Goal: Find specific page/section: Find specific page/section

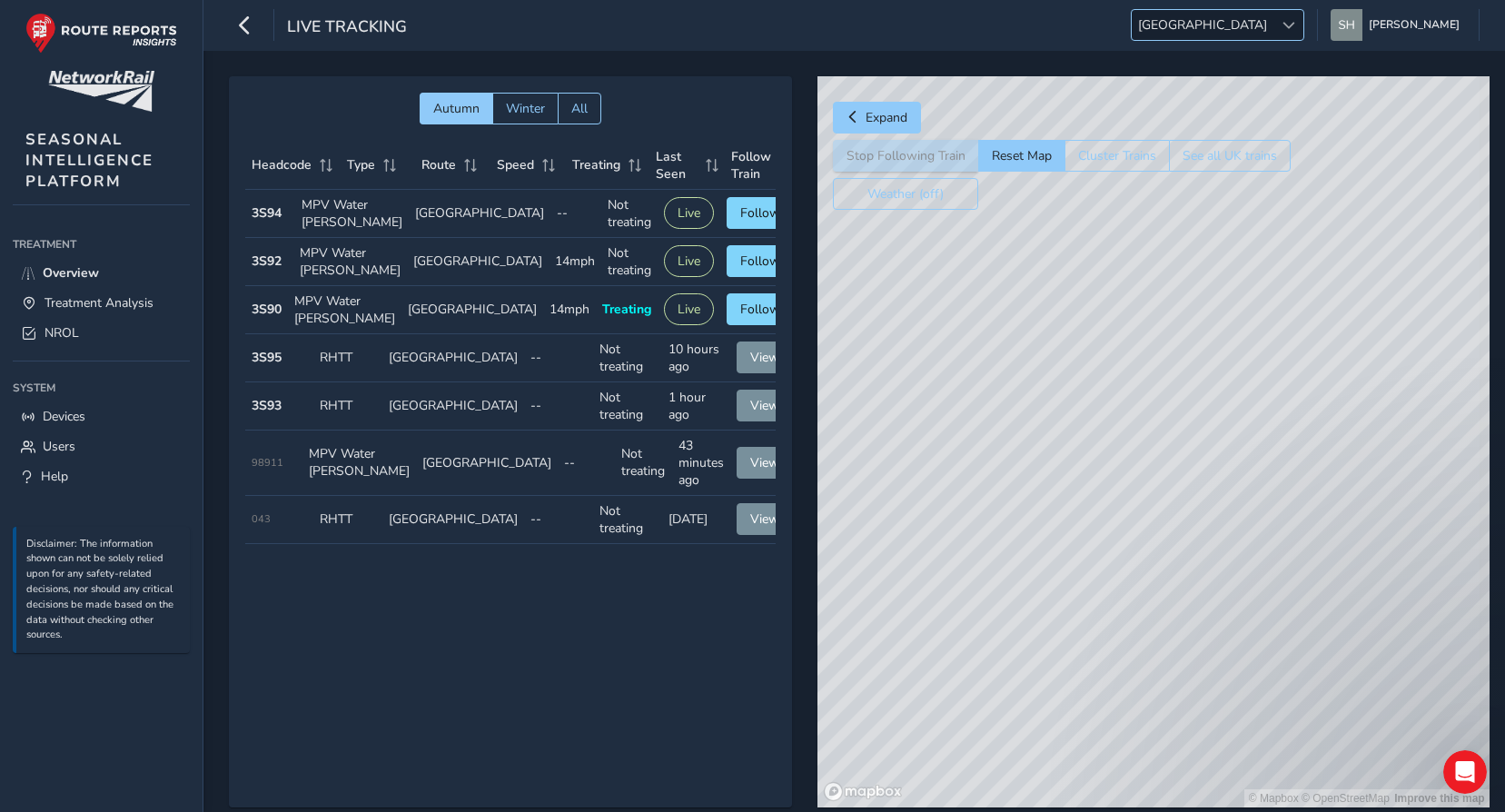
click at [1259, 25] on span "[GEOGRAPHIC_DATA]" at bounding box center [1202, 25] width 141 height 30
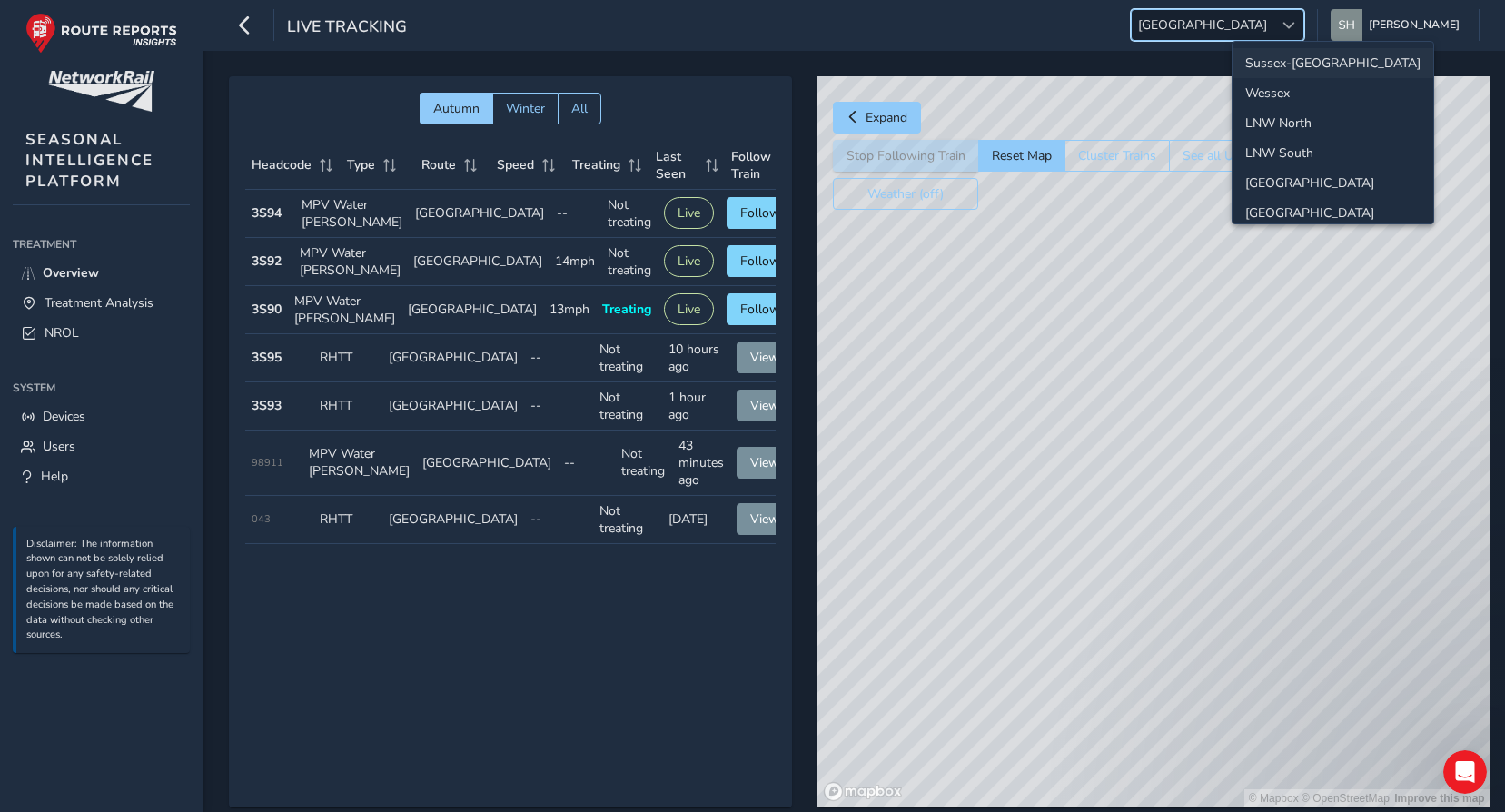
click at [1282, 71] on li "Sussex-[GEOGRAPHIC_DATA]" at bounding box center [1333, 63] width 200 height 30
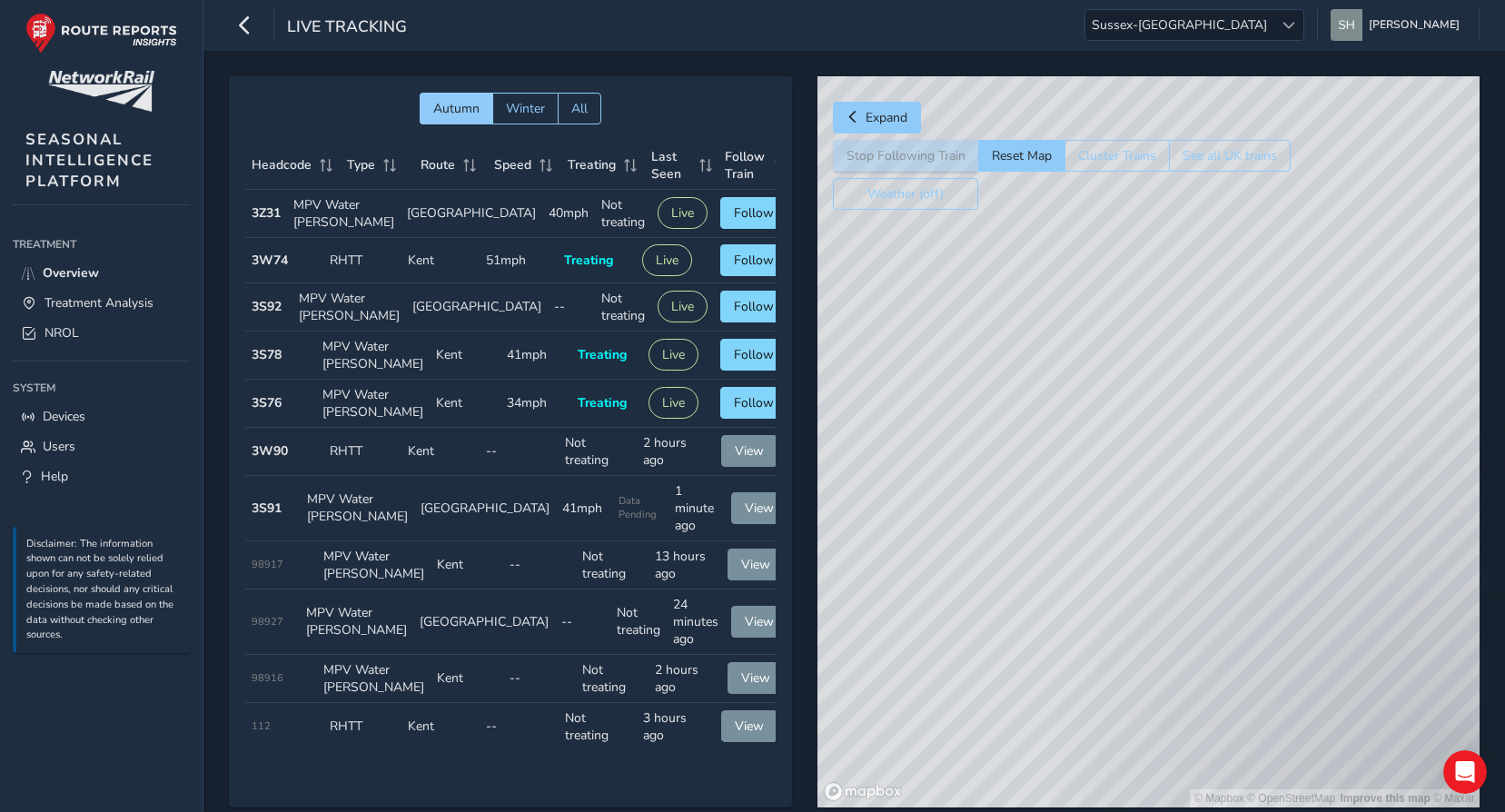
drag, startPoint x: 999, startPoint y: 299, endPoint x: 1059, endPoint y: 431, distance: 145.0
click at [1453, 746] on div "© Mapbox © OpenStreetMap Improve this map © Maxar" at bounding box center [1148, 442] width 662 height 731
drag, startPoint x: 1055, startPoint y: 439, endPoint x: 1482, endPoint y: 591, distance: 453.2
click at [1482, 591] on div "Autumn Winter All Headcode Type Route Speed Treating Last Seen Follow Train Hea…" at bounding box center [854, 455] width 1302 height 807
drag, startPoint x: 1012, startPoint y: 466, endPoint x: 1442, endPoint y: 553, distance: 438.7
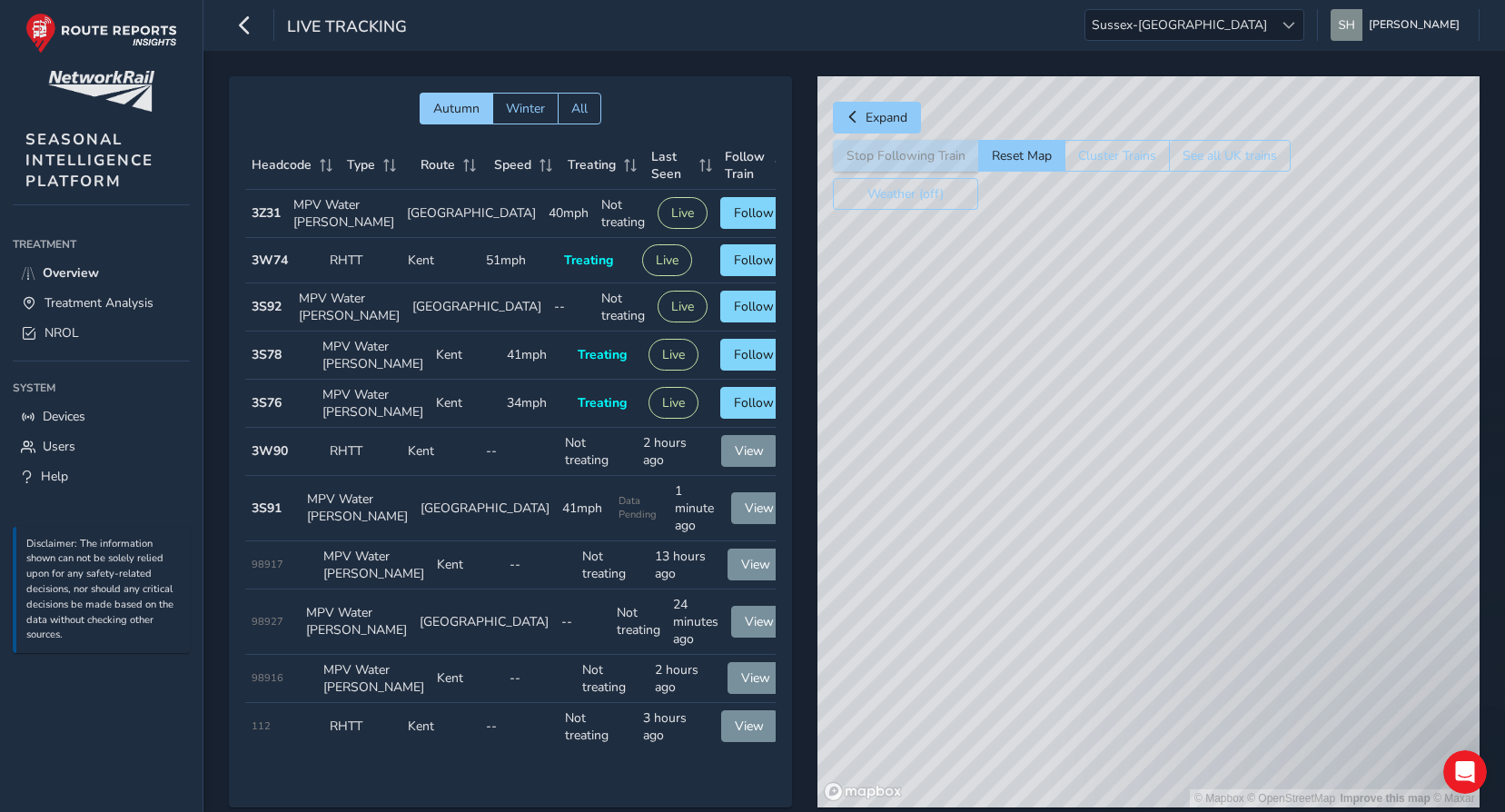
click at [1504, 553] on html "Live Tracking Sussex-Kent Sussex-Kent Sam Hancock Colour Scheme: Dark Dim Light…" at bounding box center [752, 406] width 1505 height 812
drag, startPoint x: 954, startPoint y: 502, endPoint x: 1457, endPoint y: 560, distance: 506.3
click at [1457, 560] on div "© Mapbox © OpenStreetMap Improve this map © Maxar" at bounding box center [1148, 442] width 662 height 731
drag, startPoint x: 927, startPoint y: 443, endPoint x: 1412, endPoint y: 497, distance: 488.0
click at [1412, 497] on div "© Mapbox © OpenStreetMap Improve this map © Maxar" at bounding box center [1148, 442] width 662 height 731
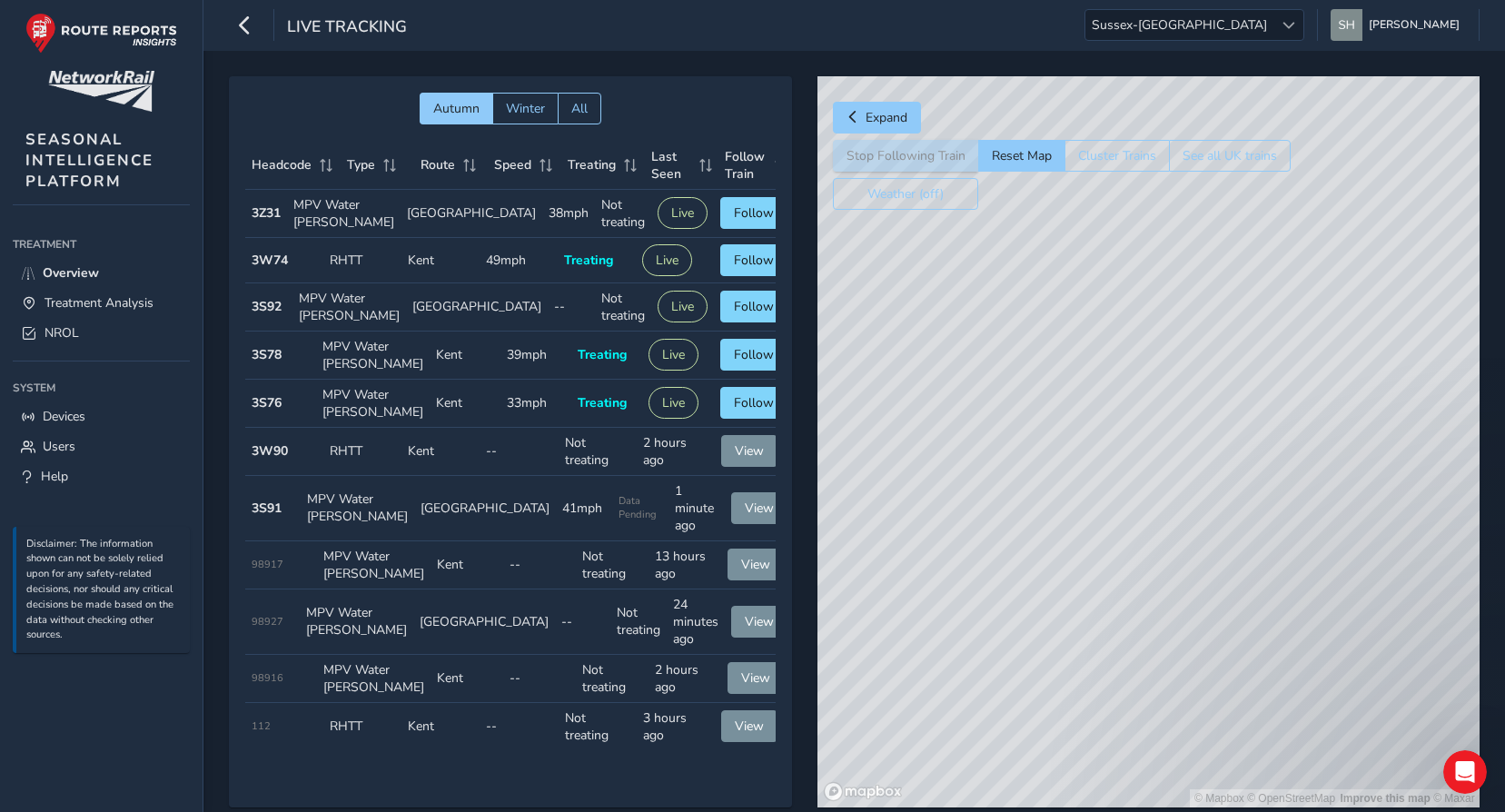
drag, startPoint x: 1118, startPoint y: 332, endPoint x: 1216, endPoint y: 650, distance: 332.8
click at [1216, 650] on div "© Mapbox © OpenStreetMap Improve this map © Maxar" at bounding box center [1148, 442] width 662 height 731
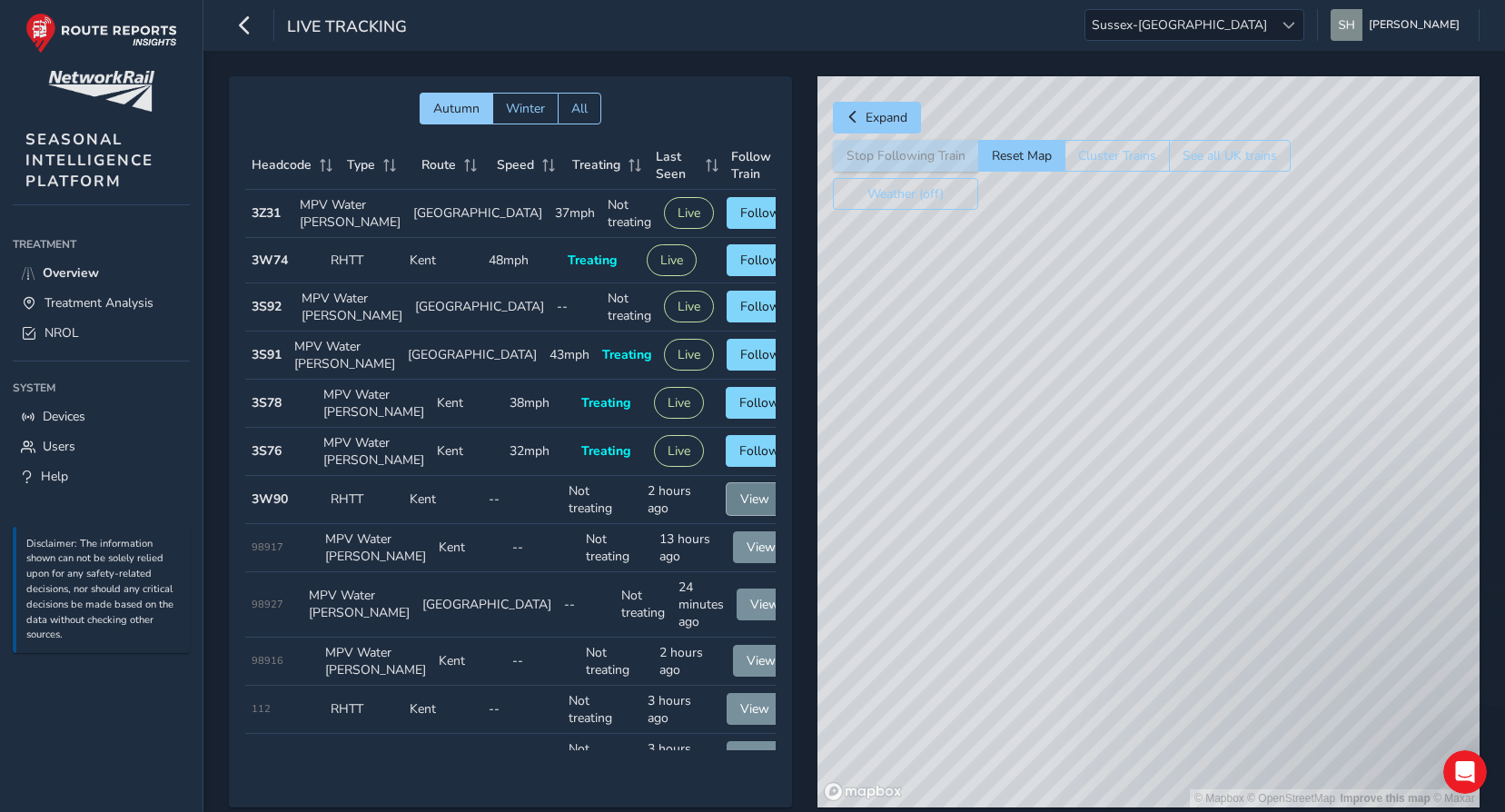
click at [740, 508] on span "View" at bounding box center [754, 499] width 29 height 18
drag, startPoint x: 1007, startPoint y: 429, endPoint x: 1202, endPoint y: 398, distance: 197.4
click at [1202, 398] on div "© Mapbox © OpenStreetMap Improve this map © Maxar" at bounding box center [1148, 442] width 662 height 731
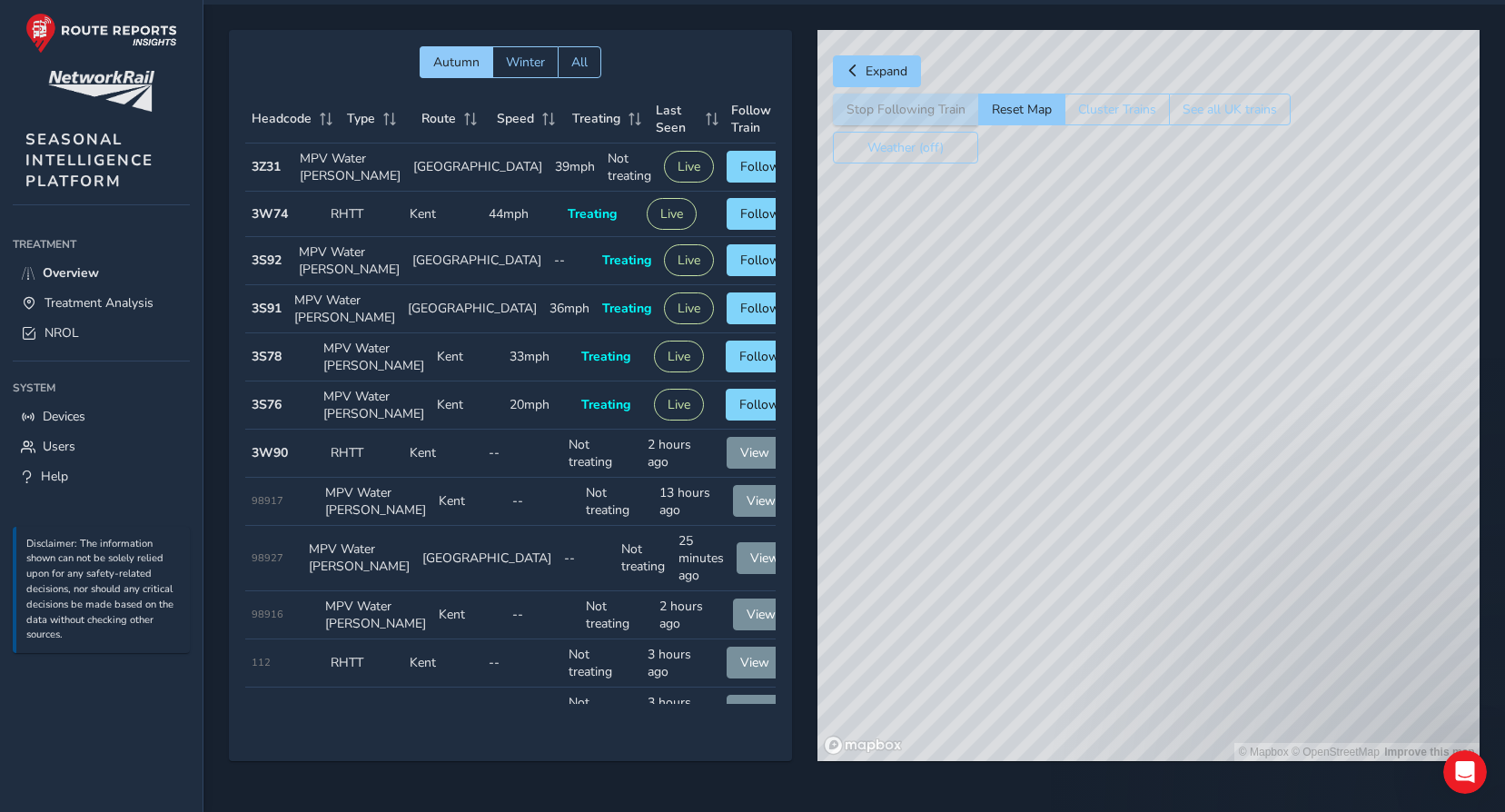
drag, startPoint x: 912, startPoint y: 544, endPoint x: 1006, endPoint y: 558, distance: 95.0
click at [1006, 558] on div "© Mapbox © OpenStreetMap Improve this map" at bounding box center [1148, 396] width 662 height 731
drag, startPoint x: 1149, startPoint y: 609, endPoint x: 946, endPoint y: 384, distance: 303.0
click at [946, 384] on div "© Mapbox © OpenStreetMap Improve this map" at bounding box center [1148, 396] width 662 height 731
drag, startPoint x: 958, startPoint y: 471, endPoint x: 1177, endPoint y: 438, distance: 221.5
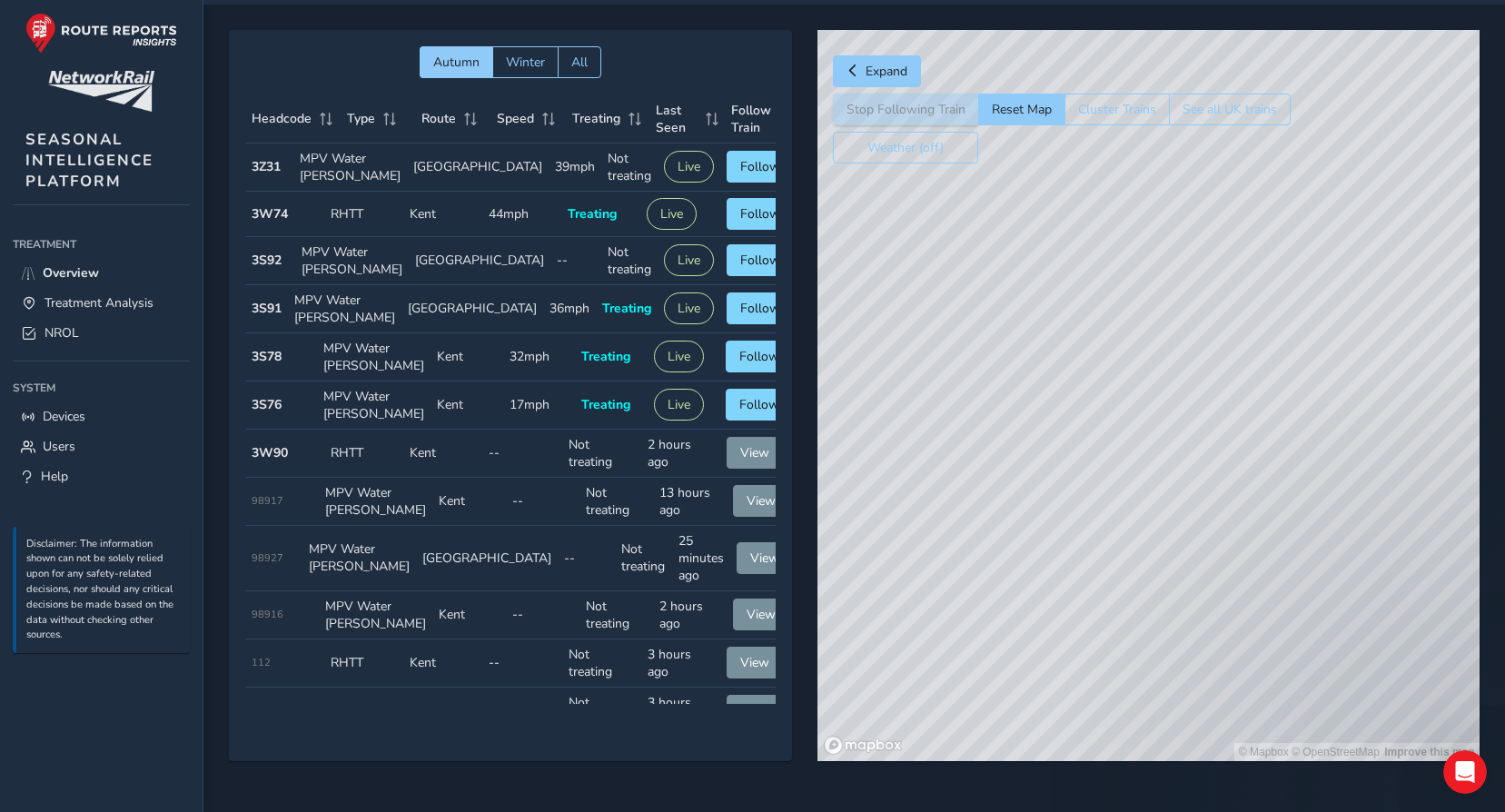
click at [1177, 438] on div "© Mapbox © OpenStreetMap Improve this map" at bounding box center [1148, 396] width 662 height 731
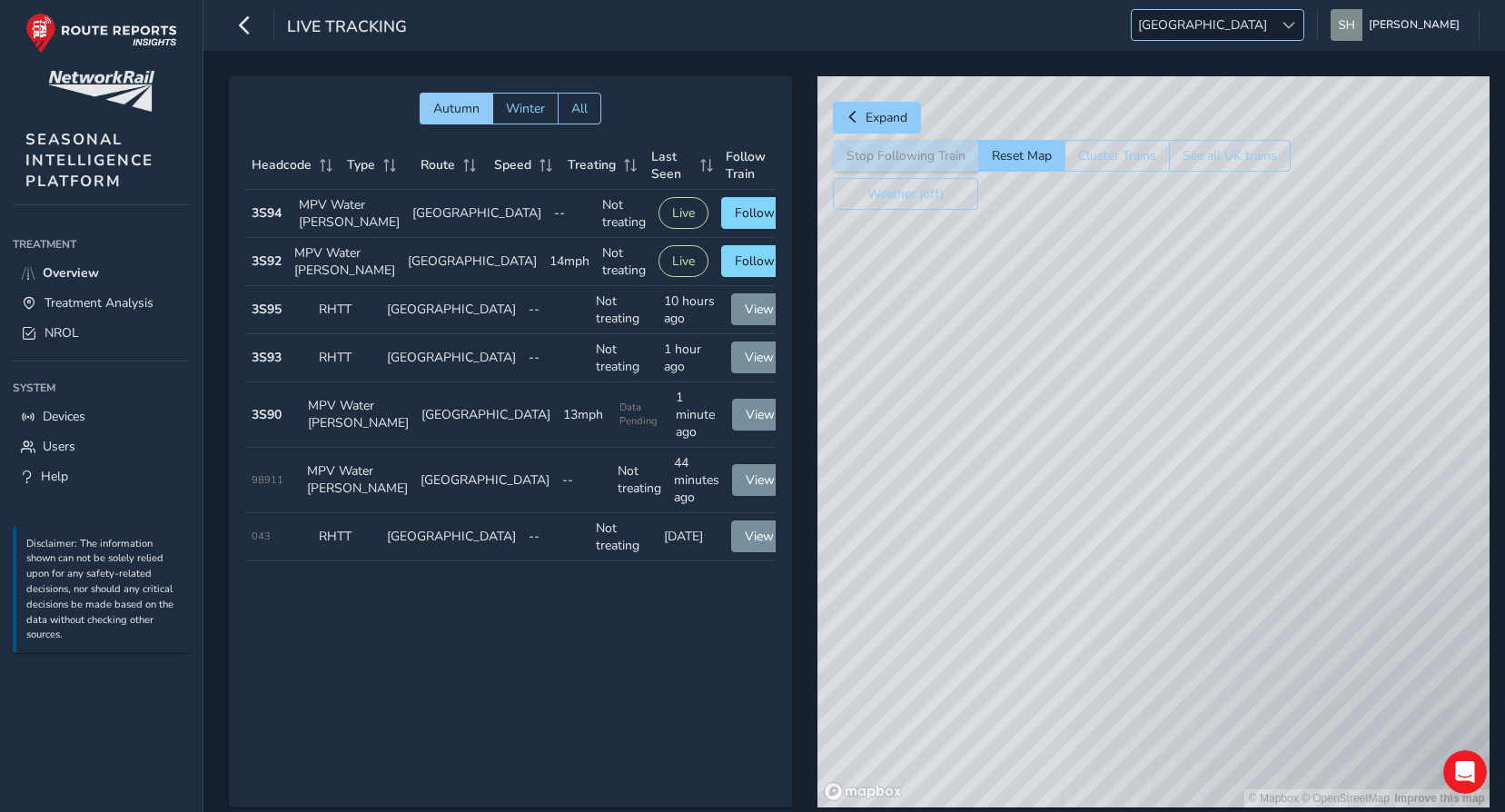
click at [1273, 25] on span "[GEOGRAPHIC_DATA]" at bounding box center [1202, 25] width 141 height 30
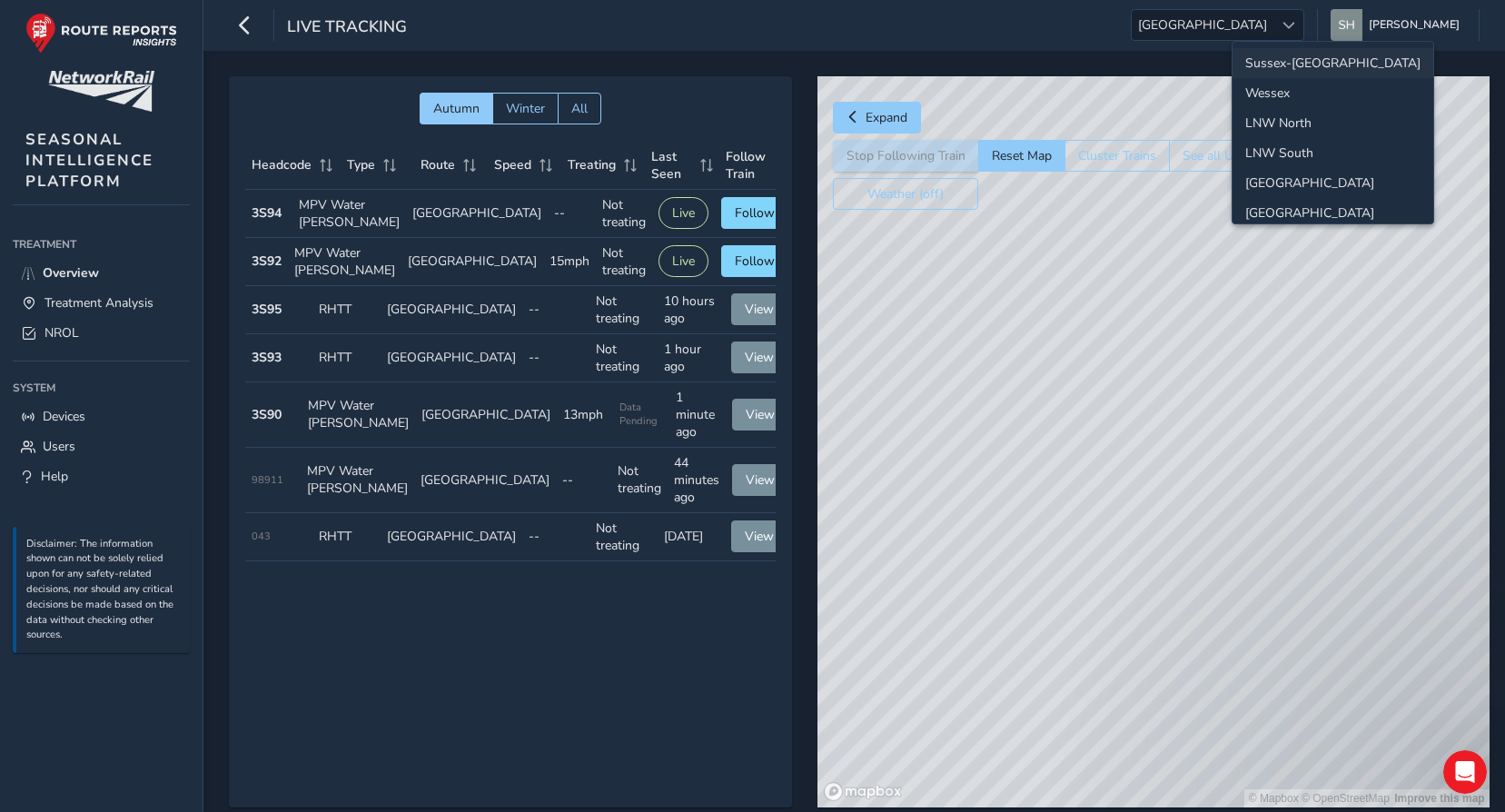
click at [1295, 68] on li "Sussex-[GEOGRAPHIC_DATA]" at bounding box center [1333, 63] width 200 height 30
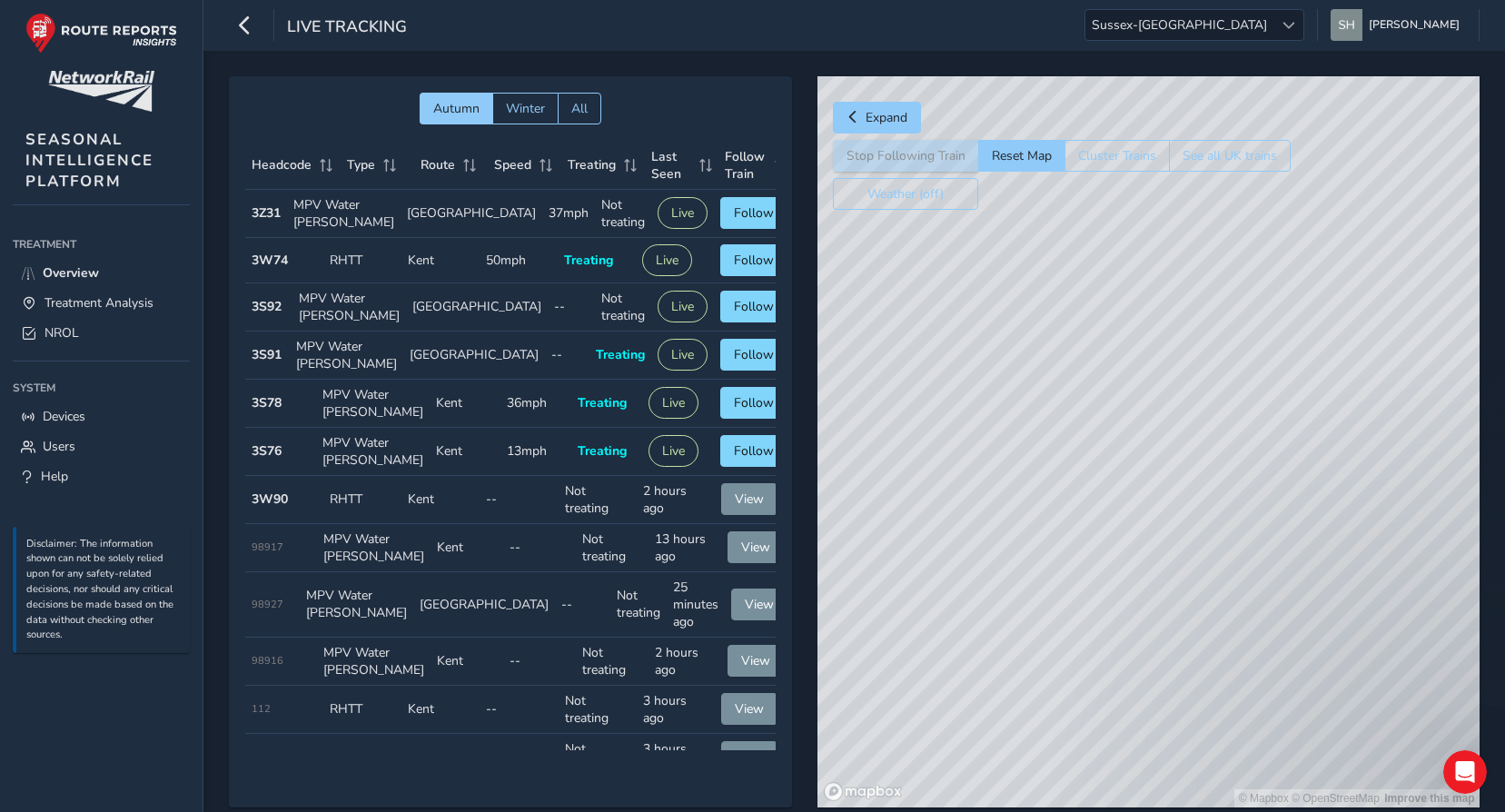
drag, startPoint x: 1054, startPoint y: 475, endPoint x: 1035, endPoint y: 750, distance: 275.7
click at [1035, 750] on div "© Mapbox © OpenStreetMap Improve this map" at bounding box center [1148, 442] width 662 height 731
drag, startPoint x: 992, startPoint y: 589, endPoint x: 1168, endPoint y: 731, distance: 226.1
click at [1168, 731] on div "© Mapbox © OpenStreetMap Improve this map" at bounding box center [1148, 442] width 662 height 731
drag, startPoint x: 1143, startPoint y: 316, endPoint x: 1127, endPoint y: 679, distance: 363.4
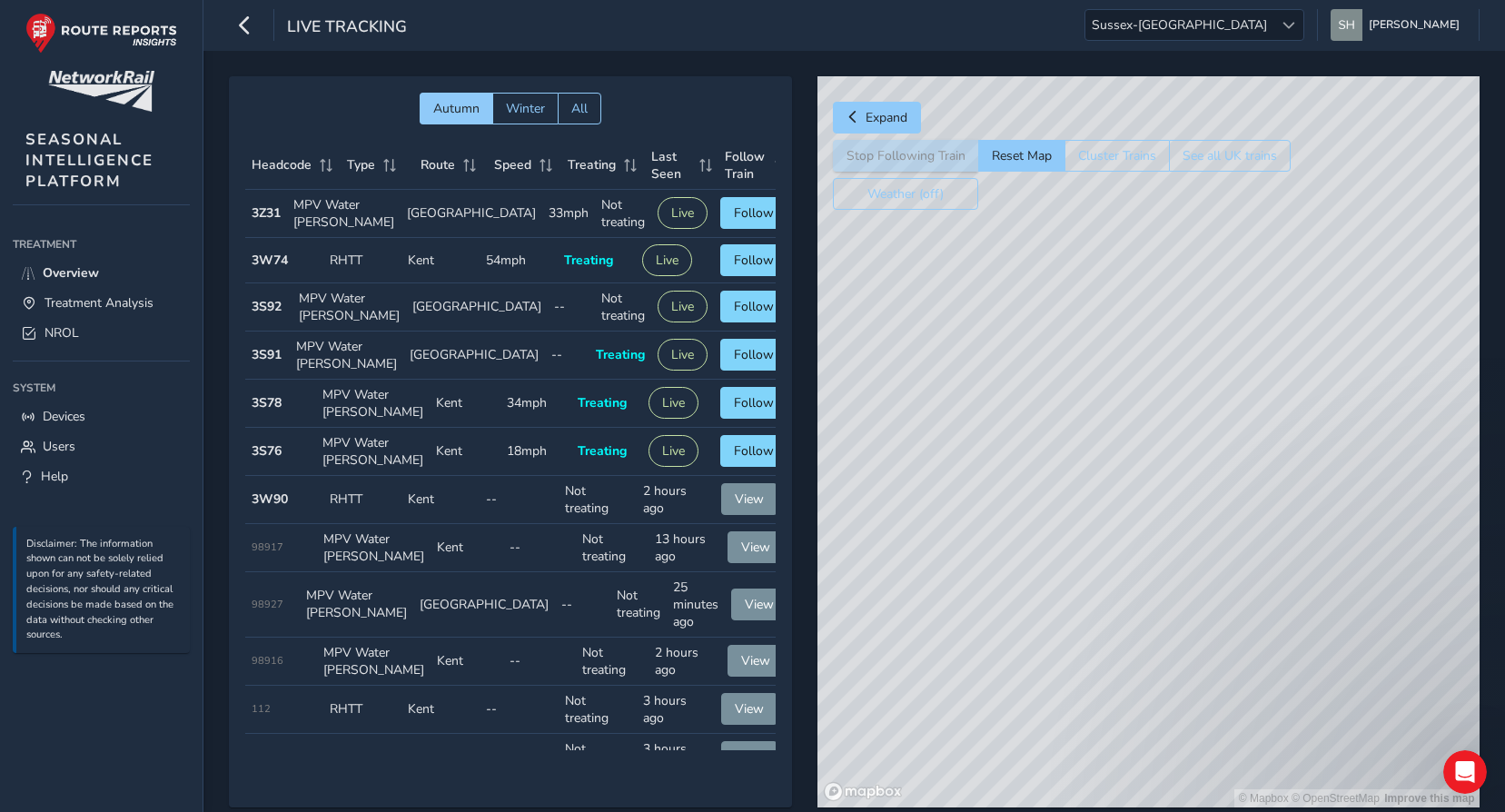
click at [1127, 679] on div "© Mapbox © OpenStreetMap Improve this map" at bounding box center [1148, 442] width 662 height 731
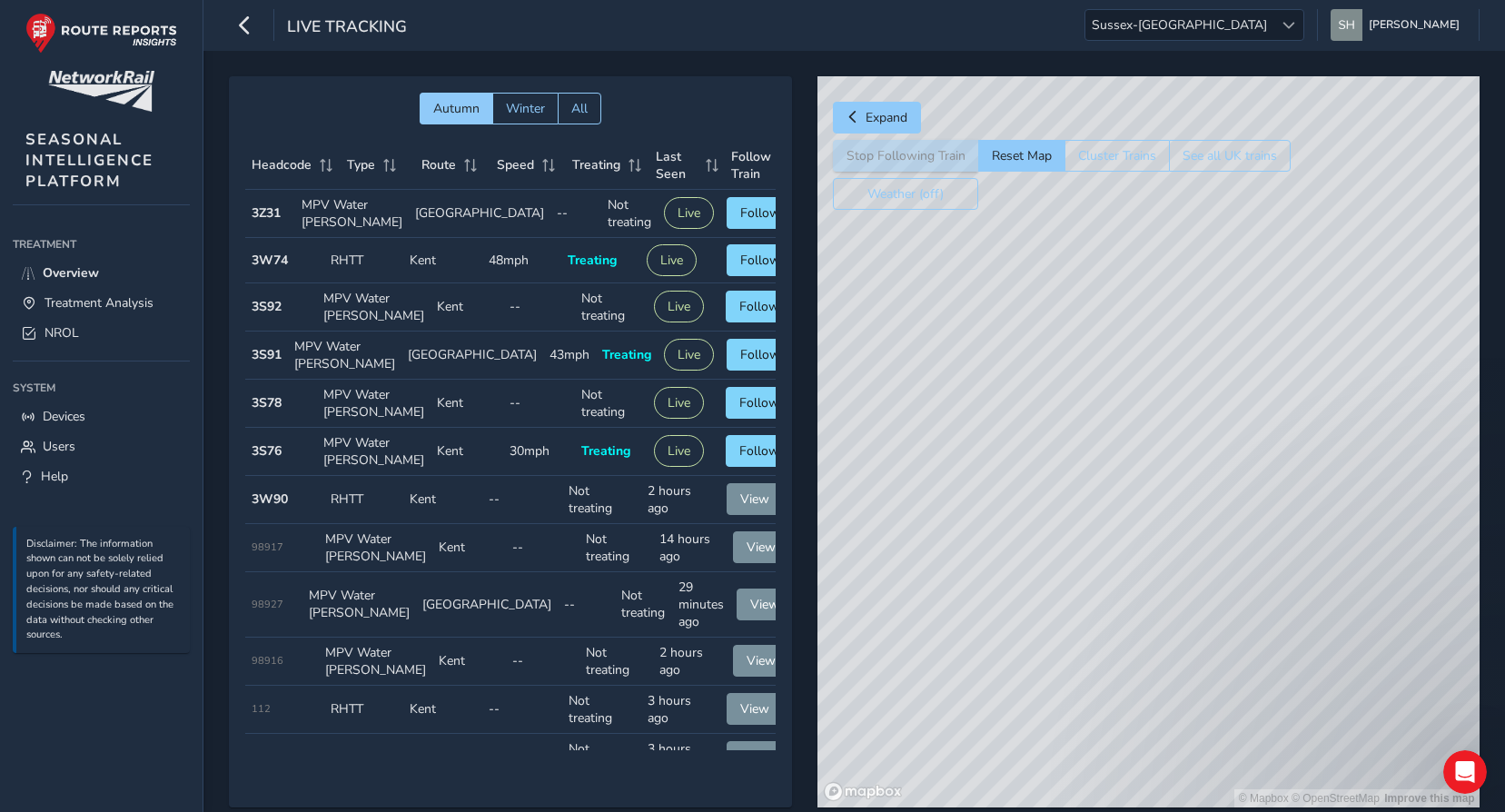
drag, startPoint x: 1301, startPoint y: 545, endPoint x: 962, endPoint y: 477, distance: 345.8
click at [962, 477] on div "© Mapbox © OpenStreetMap Improve this map" at bounding box center [1148, 442] width 662 height 731
drag, startPoint x: 1276, startPoint y: 581, endPoint x: 1023, endPoint y: 515, distance: 261.5
click at [1023, 515] on div "© Mapbox © OpenStreetMap Improve this map" at bounding box center [1148, 442] width 662 height 731
drag, startPoint x: 1072, startPoint y: 559, endPoint x: 1004, endPoint y: 460, distance: 120.1
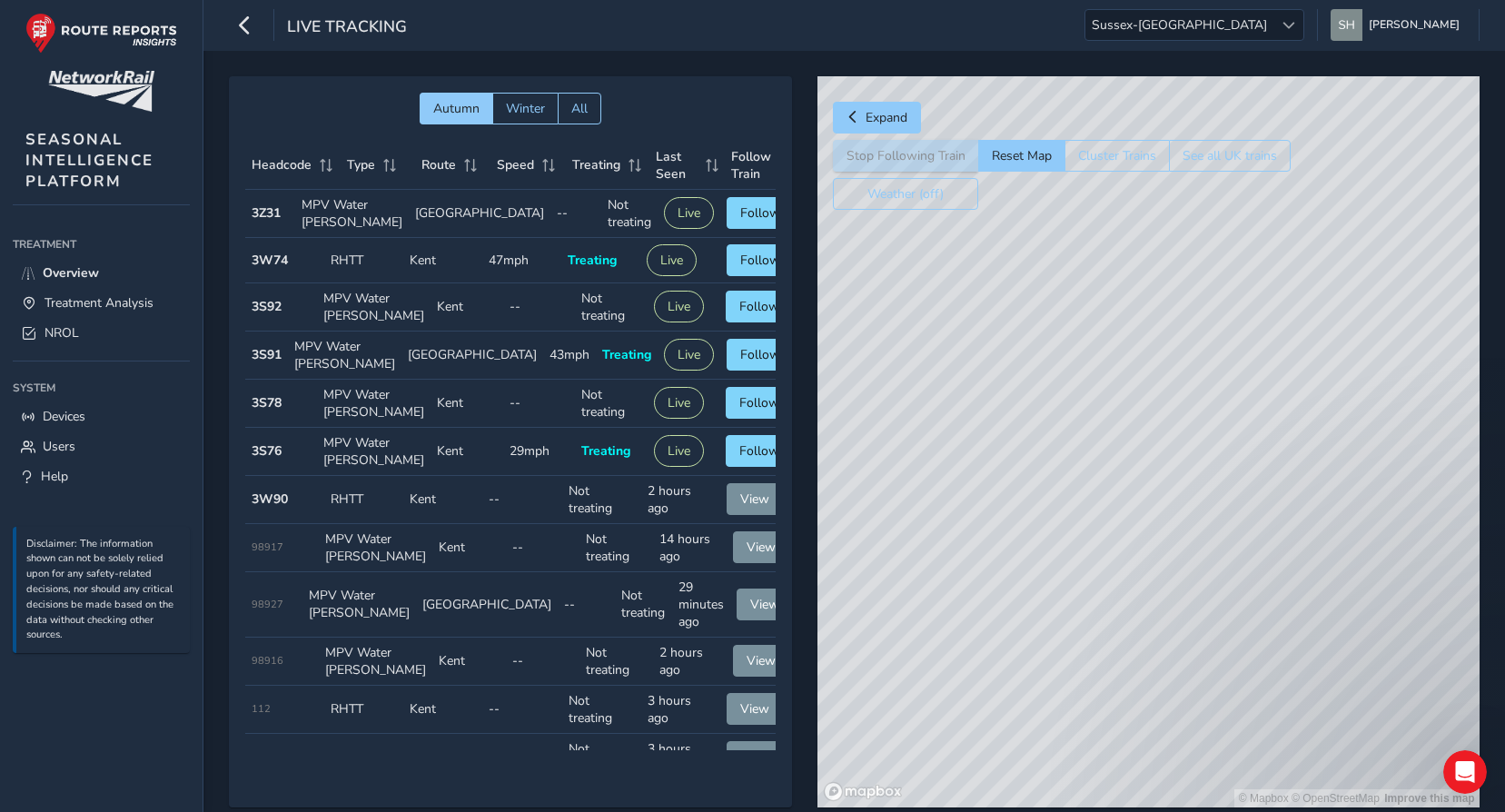
click at [1004, 460] on div "© Mapbox © OpenStreetMap Improve this map" at bounding box center [1148, 442] width 662 height 731
drag, startPoint x: 1124, startPoint y: 630, endPoint x: 912, endPoint y: 559, distance: 223.6
click at [912, 559] on div "© Mapbox © OpenStreetMap Improve this map" at bounding box center [1148, 442] width 662 height 731
drag, startPoint x: 1166, startPoint y: 532, endPoint x: 899, endPoint y: 527, distance: 267.0
click at [899, 527] on div "© Mapbox © OpenStreetMap Improve this map" at bounding box center [1148, 442] width 662 height 731
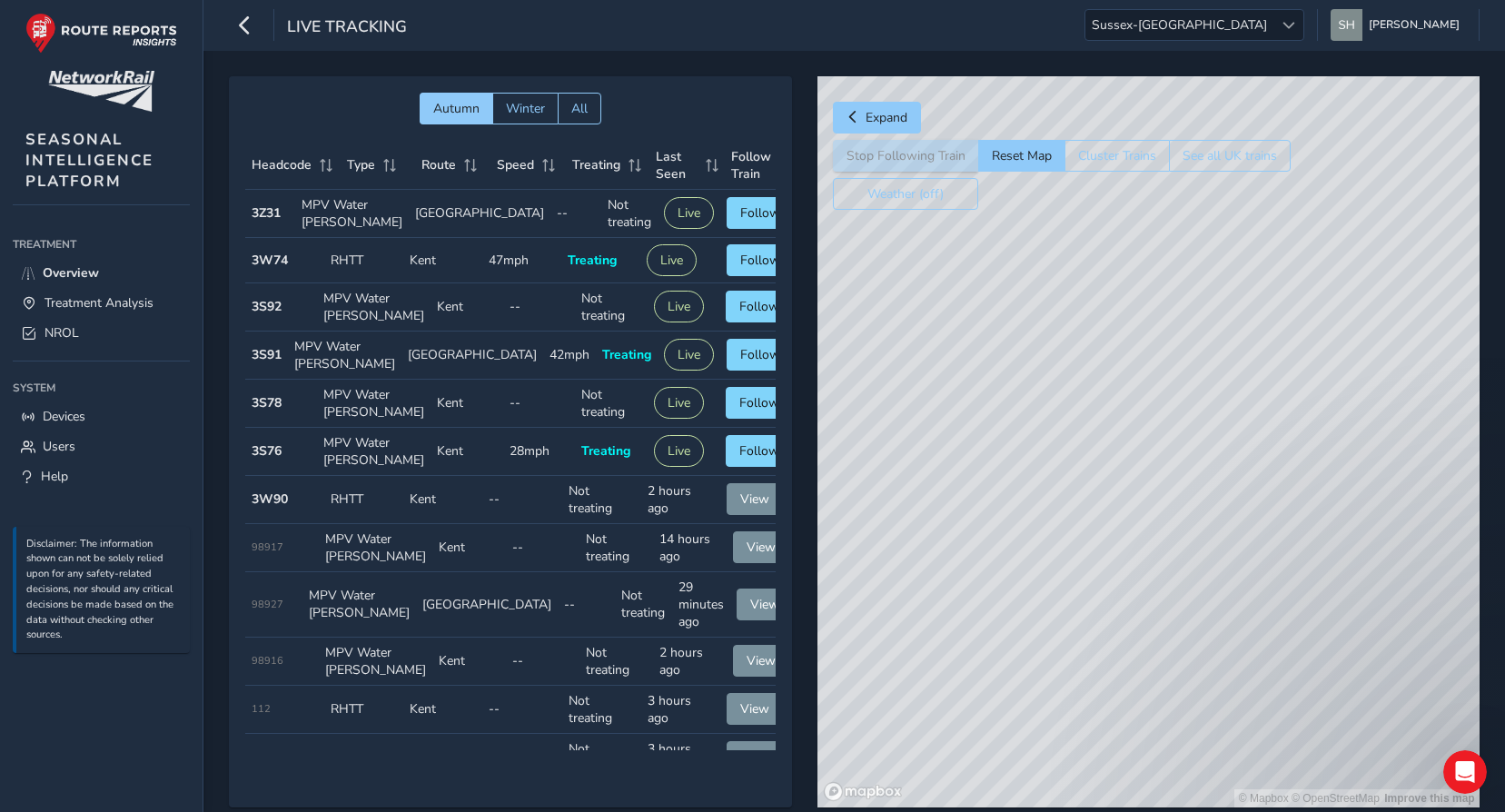
drag, startPoint x: 1152, startPoint y: 614, endPoint x: 1031, endPoint y: 623, distance: 121.3
click at [1031, 623] on div "© Mapbox © OpenStreetMap Improve this map" at bounding box center [1148, 442] width 662 height 731
drag, startPoint x: 981, startPoint y: 611, endPoint x: 1236, endPoint y: 593, distance: 255.6
click at [1236, 593] on div "© Mapbox © OpenStreetMap Improve this map" at bounding box center [1148, 442] width 662 height 731
drag, startPoint x: 993, startPoint y: 618, endPoint x: 1267, endPoint y: 630, distance: 274.3
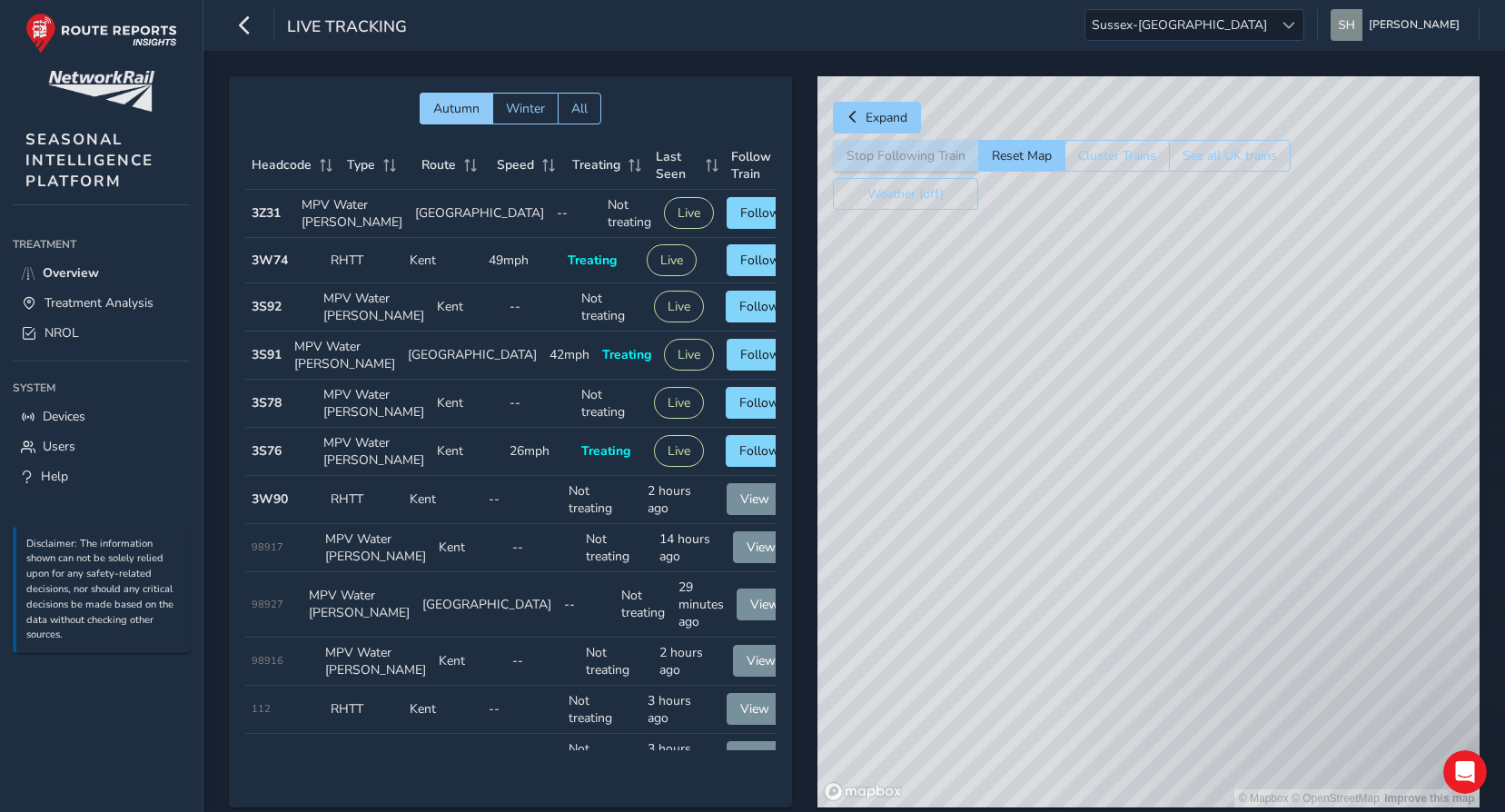
click at [1267, 630] on div "© Mapbox © OpenStreetMap Improve this map" at bounding box center [1148, 442] width 662 height 731
drag, startPoint x: 1071, startPoint y: 587, endPoint x: 1267, endPoint y: 585, distance: 196.0
click at [1267, 585] on div "© Mapbox © OpenStreetMap Improve this map" at bounding box center [1148, 442] width 662 height 731
click at [654, 466] on button "Live" at bounding box center [679, 451] width 50 height 31
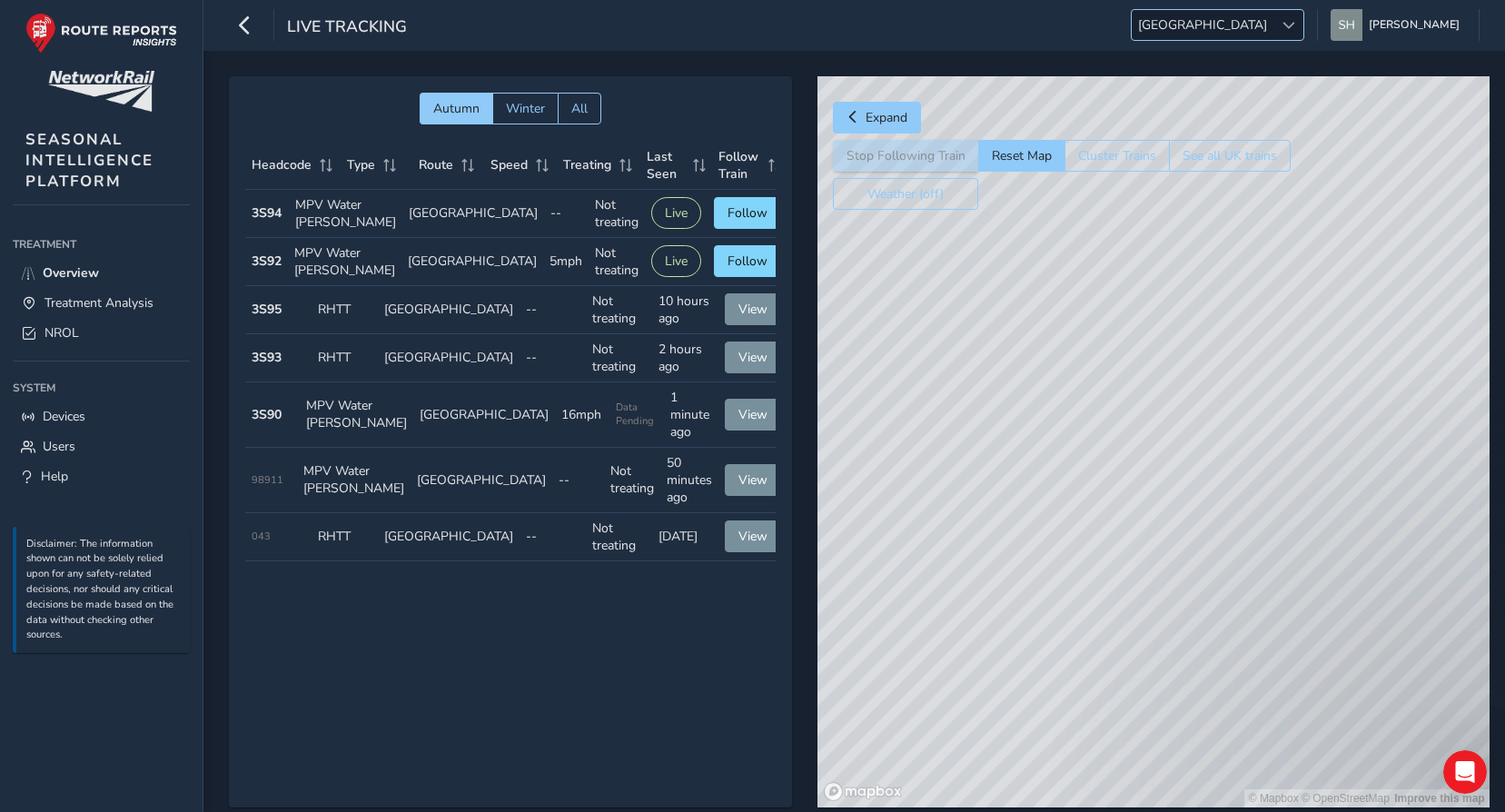
click at [1245, 20] on span "[GEOGRAPHIC_DATA]" at bounding box center [1202, 25] width 141 height 30
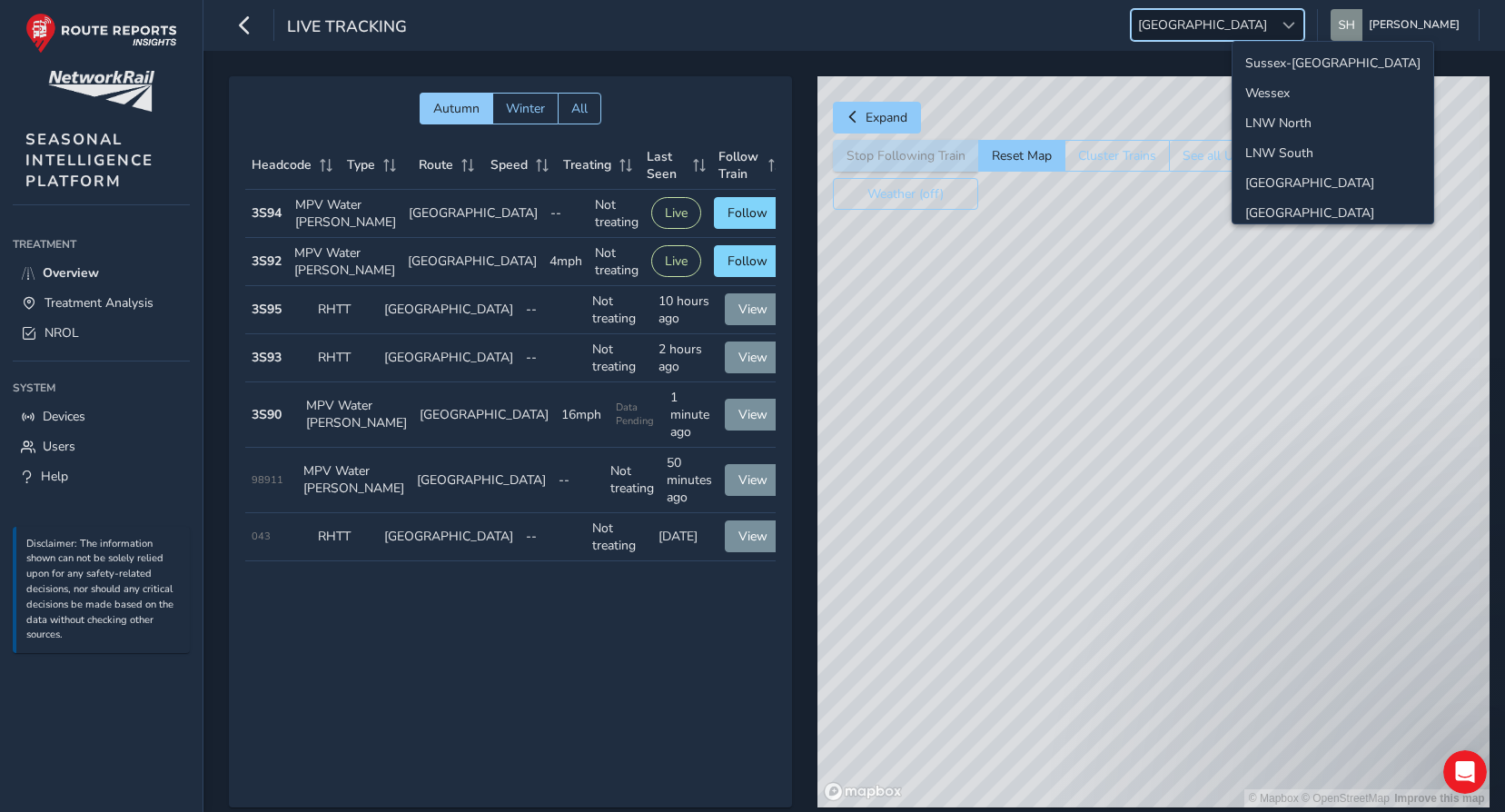
scroll to position [65, 0]
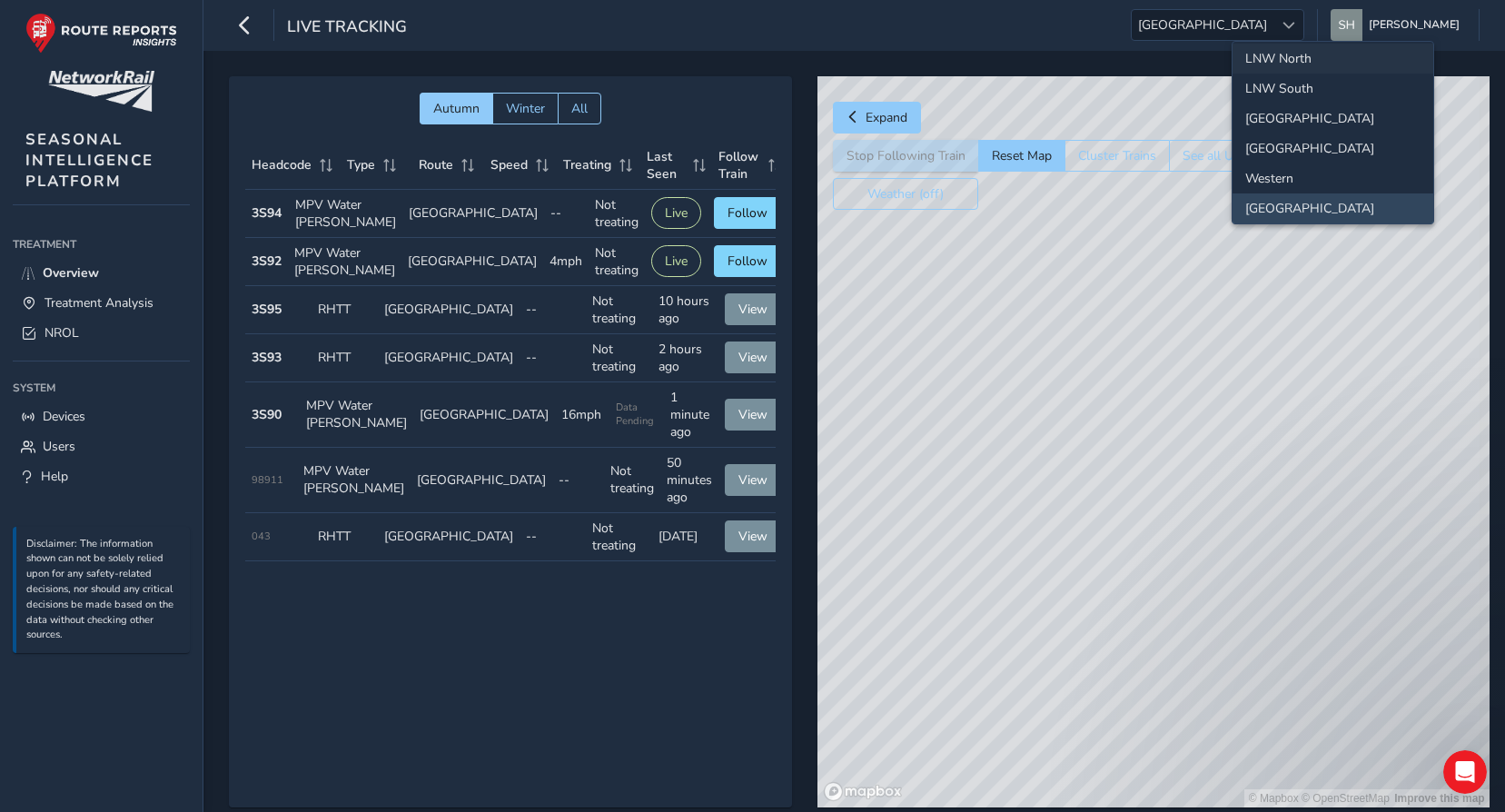
click at [1255, 51] on li "LNW North" at bounding box center [1333, 58] width 200 height 30
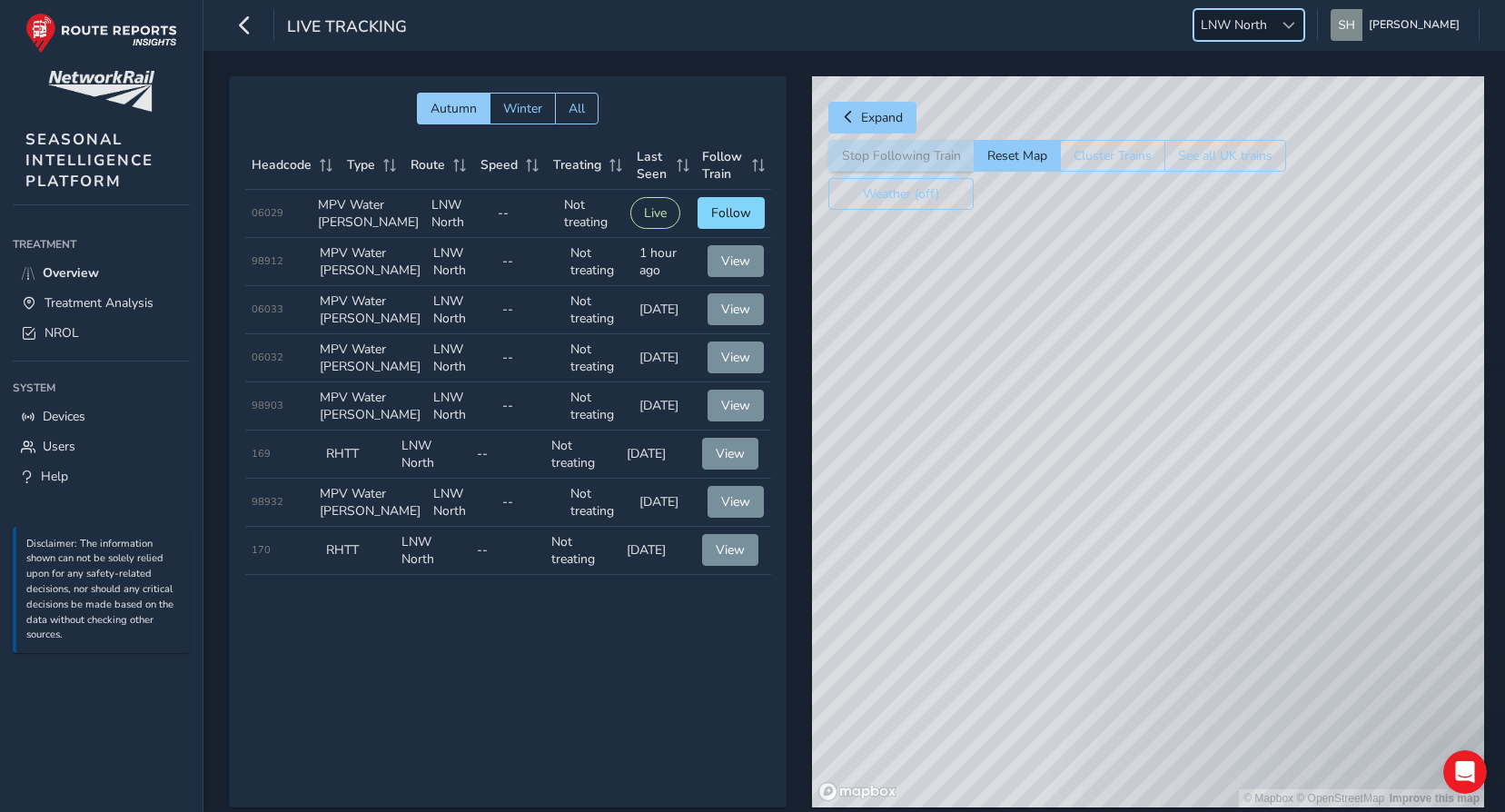
click at [1257, 28] on span "LNW North" at bounding box center [1234, 25] width 79 height 30
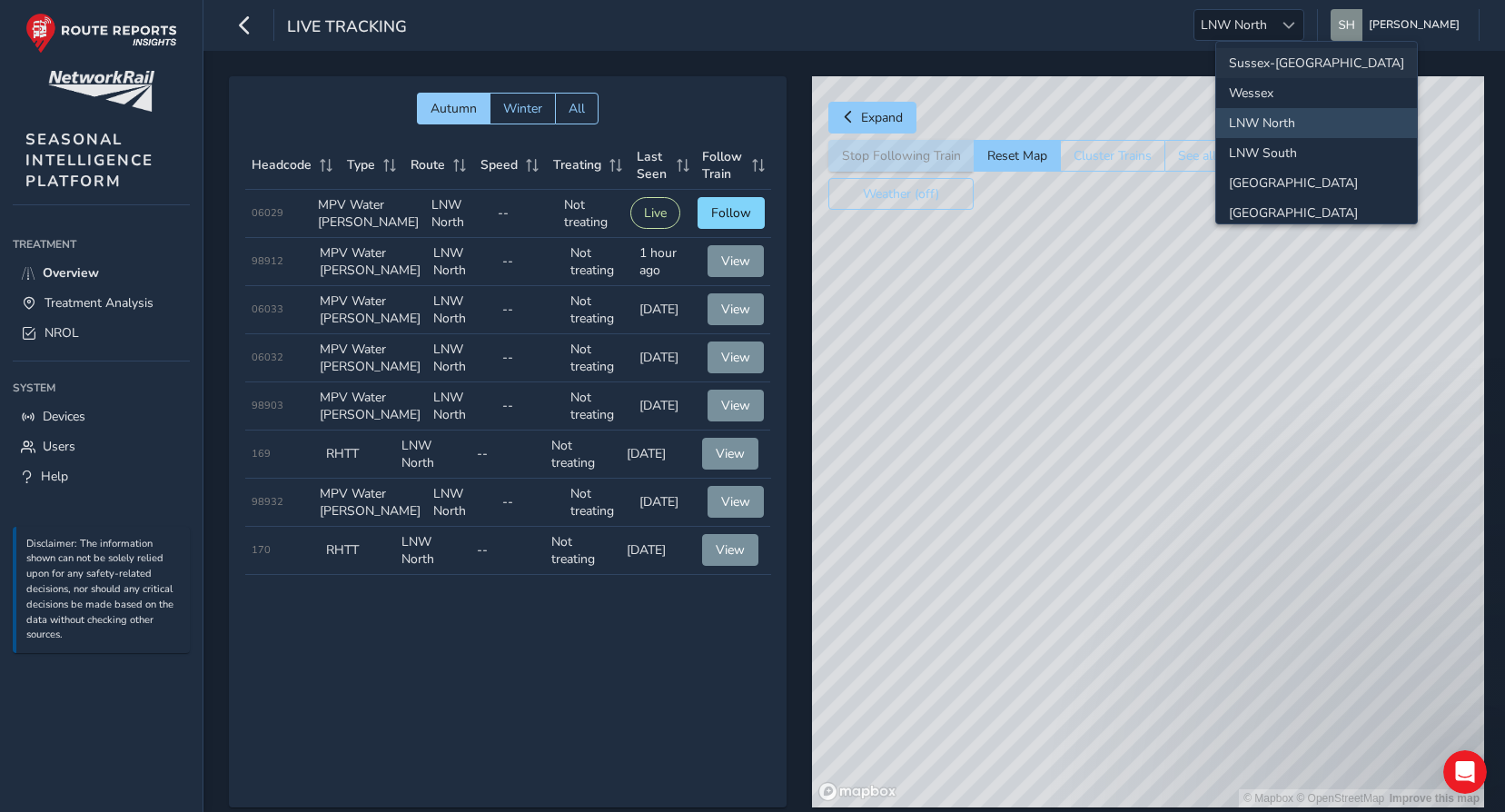
click at [1308, 53] on li "Sussex-[GEOGRAPHIC_DATA]" at bounding box center [1316, 63] width 200 height 30
